Goal: Information Seeking & Learning: Learn about a topic

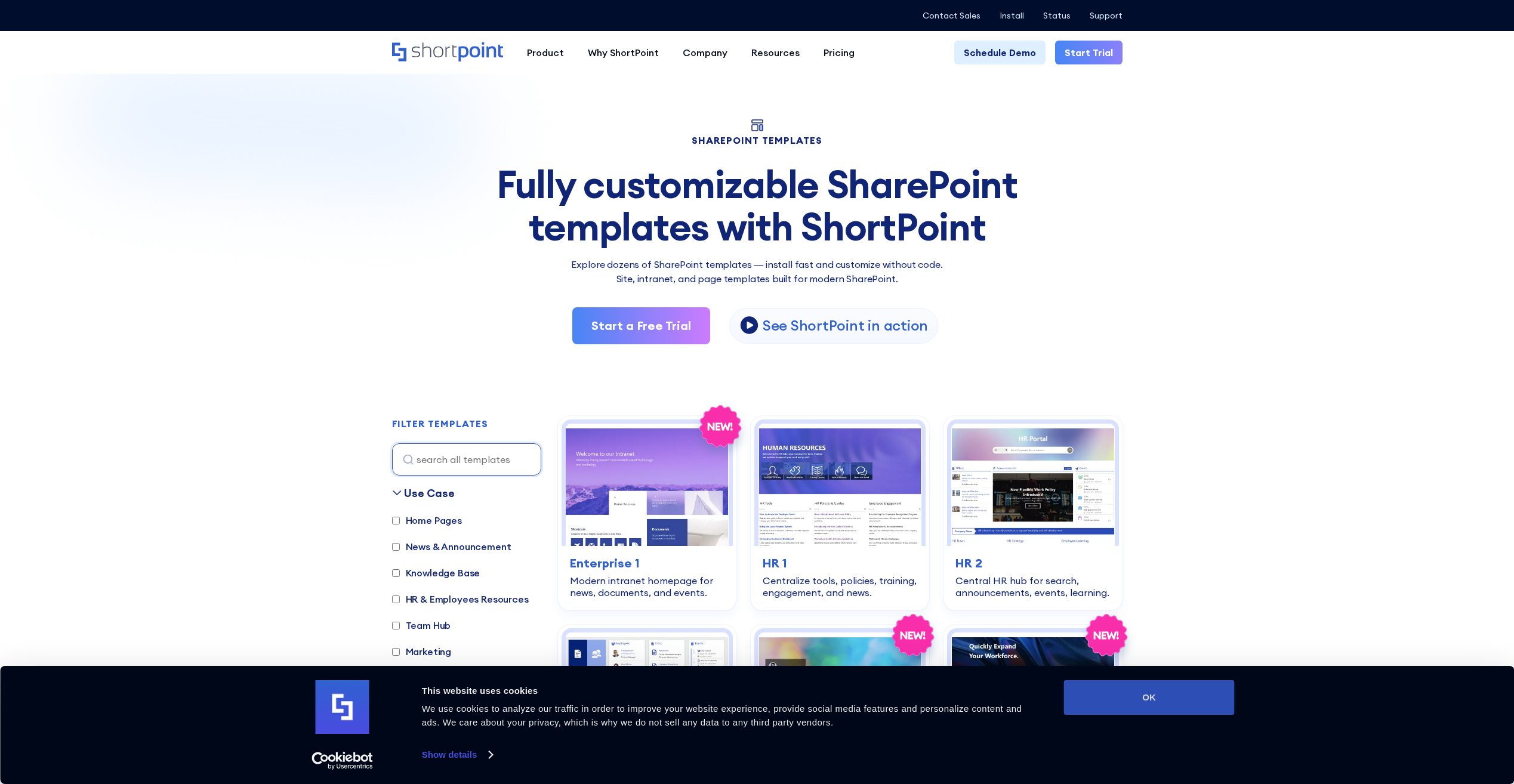
click at [1158, 690] on button "OK" at bounding box center [1149, 697] width 171 height 35
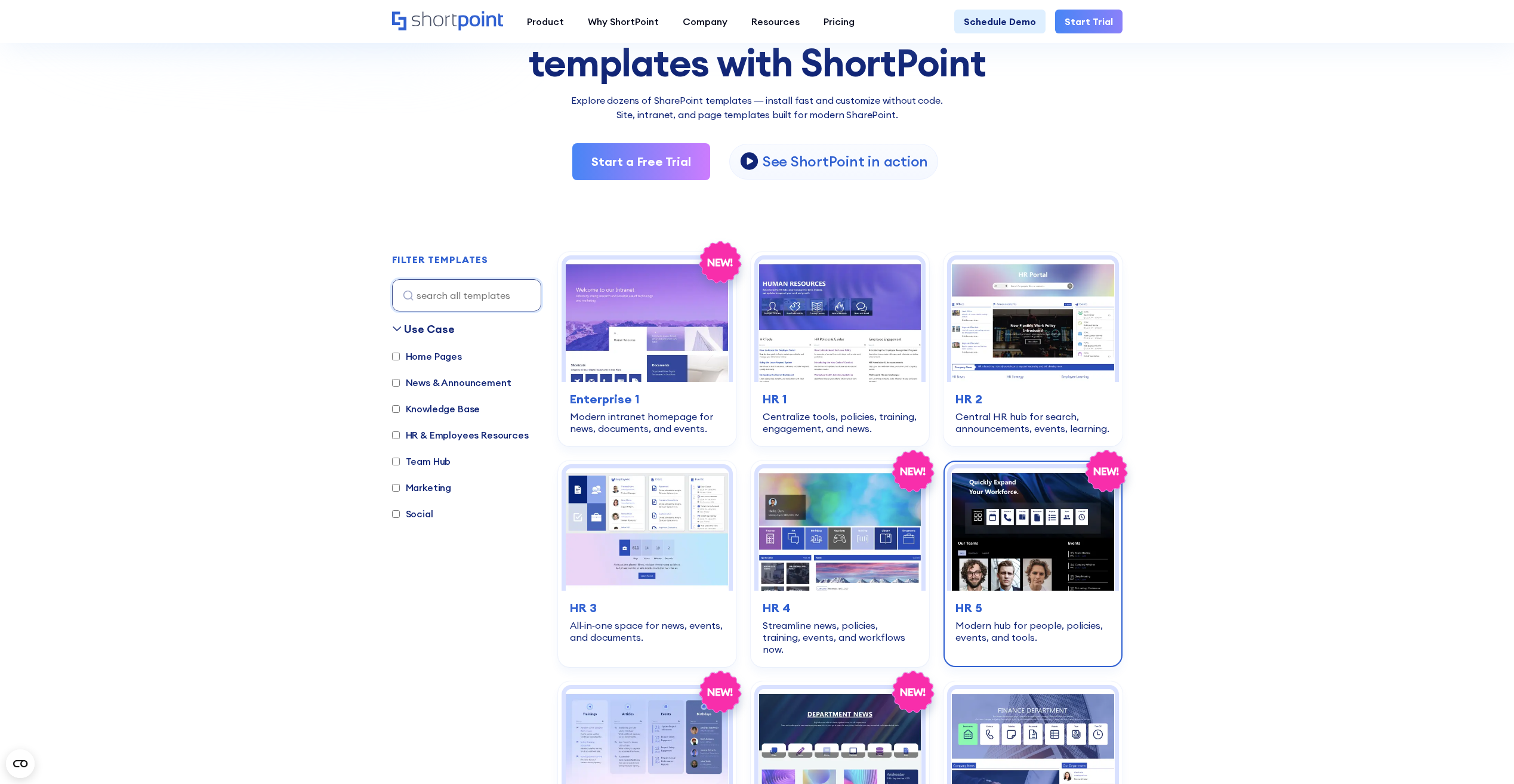
scroll to position [120, 0]
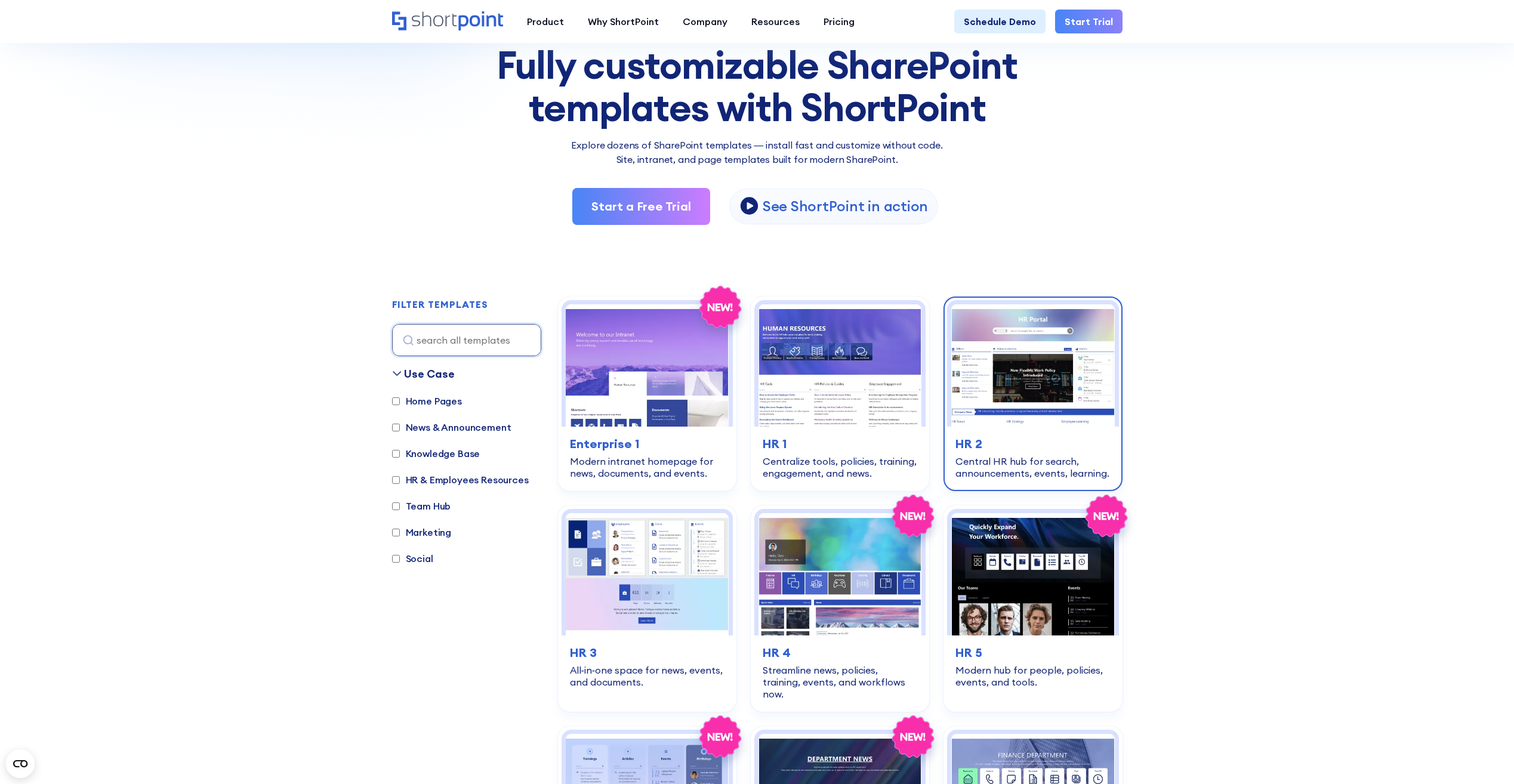
click at [1044, 383] on img at bounding box center [1032, 365] width 163 height 122
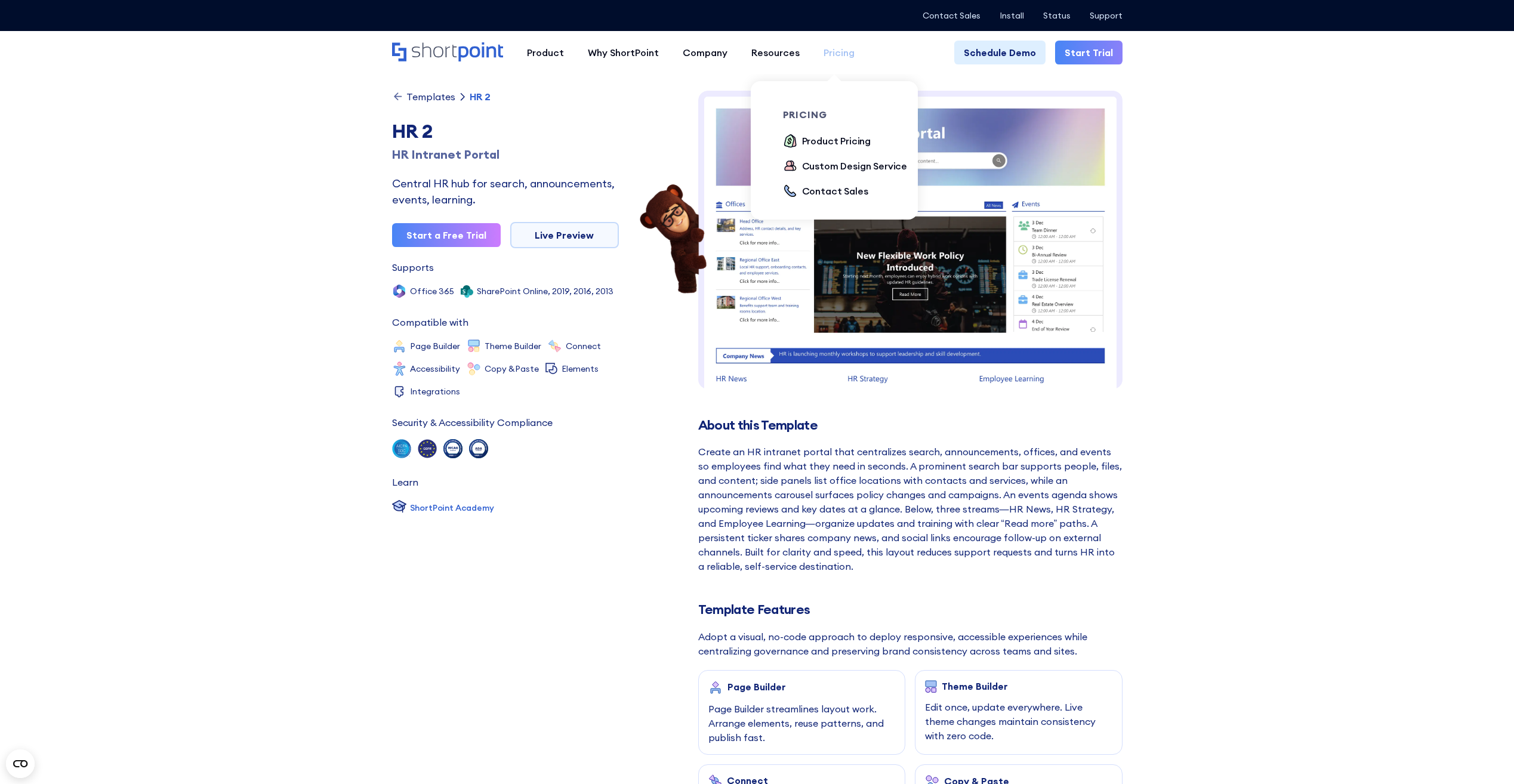
click at [831, 58] on div "Pricing" at bounding box center [838, 53] width 31 height 14
click at [844, 48] on div "Pricing" at bounding box center [838, 53] width 31 height 14
click at [842, 49] on div "Pricing" at bounding box center [838, 53] width 31 height 14
click at [846, 141] on div "Product Pricing" at bounding box center [837, 141] width 69 height 14
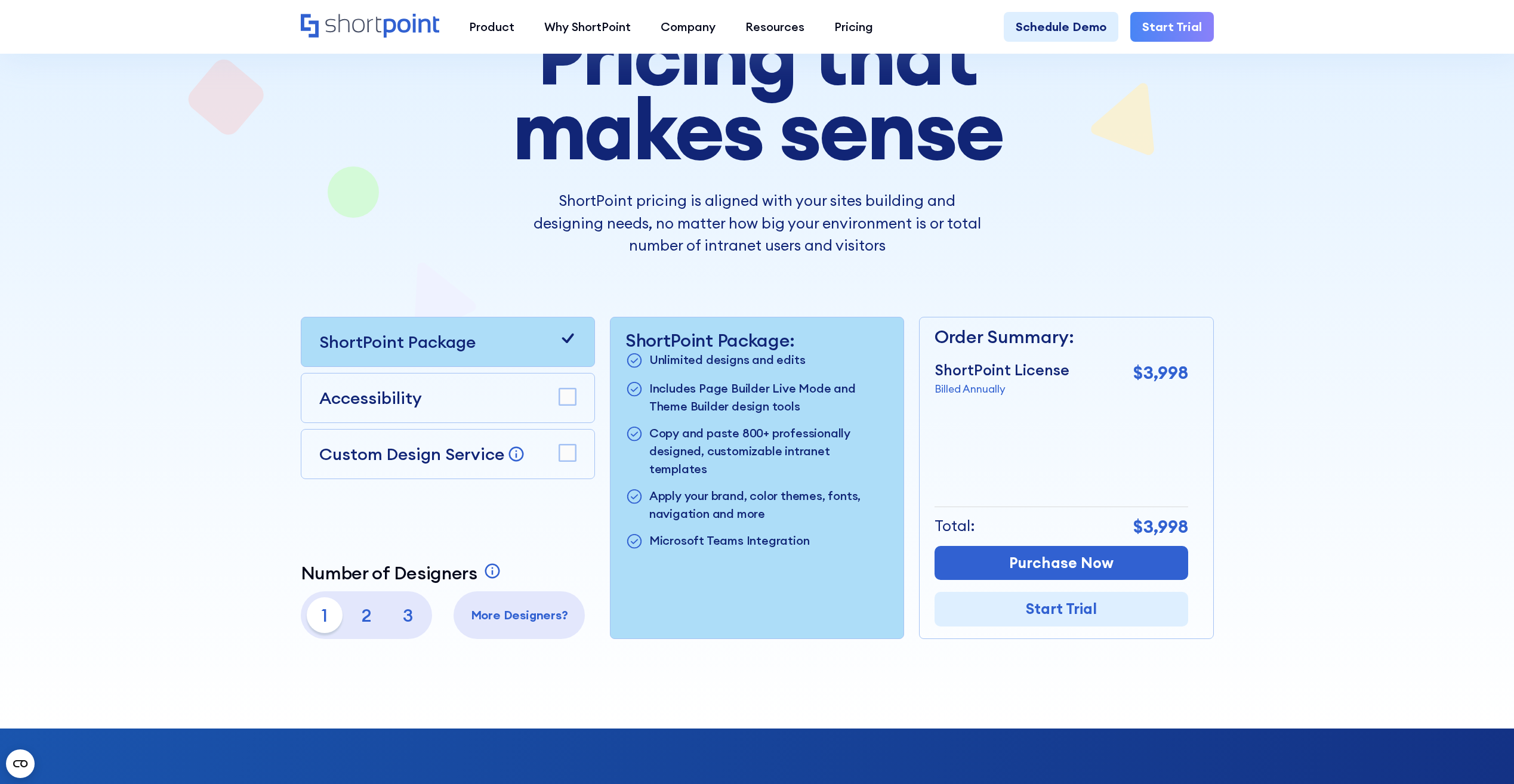
scroll to position [239, 0]
